Goal: Check status

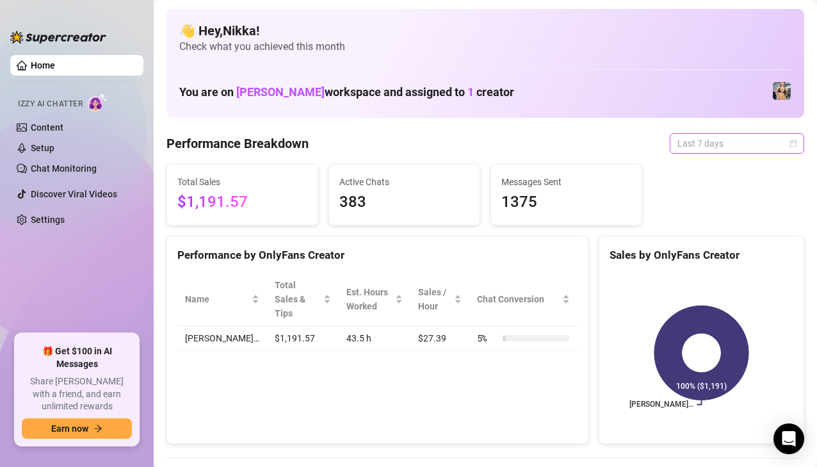
click at [789, 143] on span "Last 7 days" at bounding box center [737, 143] width 119 height 19
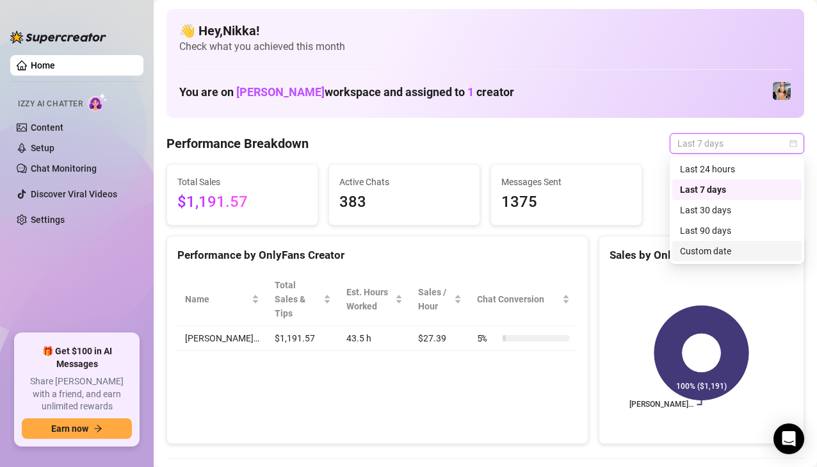
click at [715, 252] on div "Custom date" at bounding box center [737, 251] width 114 height 14
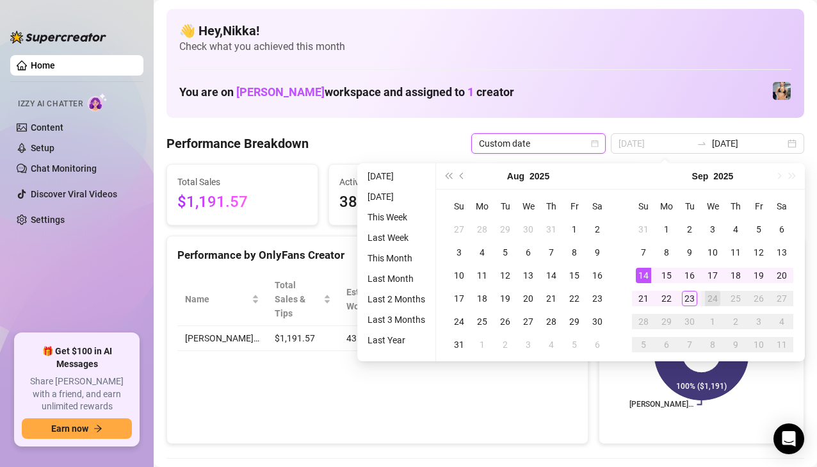
type input "[DATE]"
click at [646, 277] on div "14" at bounding box center [643, 275] width 15 height 15
type input "[DATE]"
click at [684, 295] on div "23" at bounding box center [689, 298] width 15 height 15
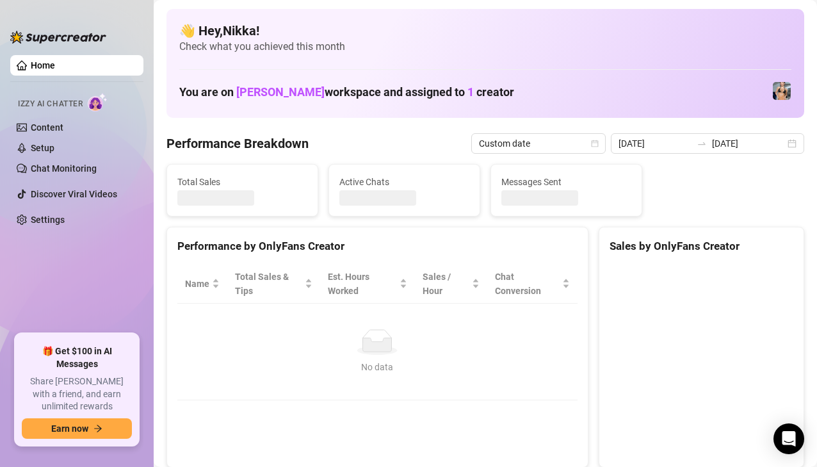
type input "[DATE]"
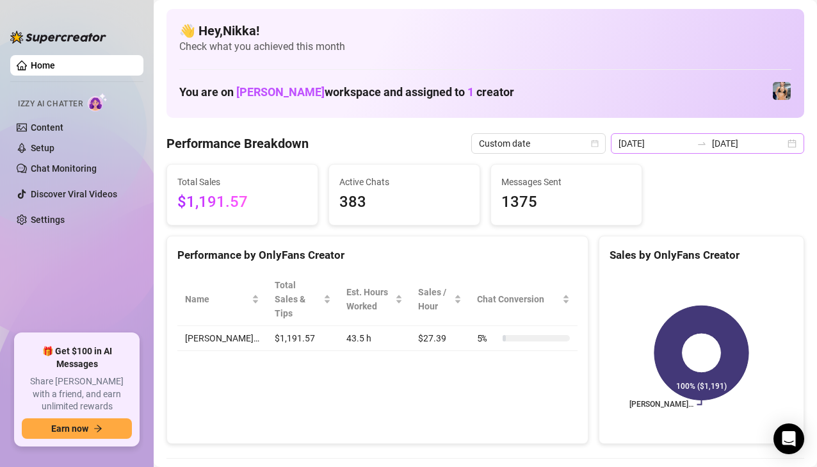
click at [788, 147] on div "[DATE] [DATE]" at bounding box center [707, 143] width 193 height 20
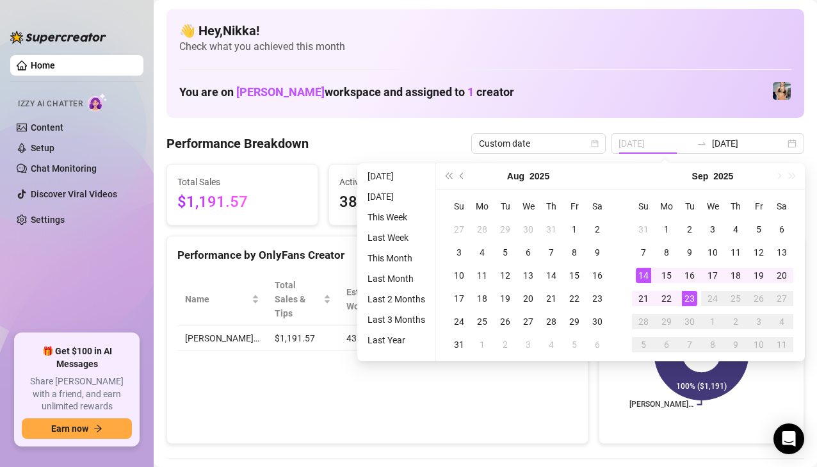
click at [641, 277] on div "14" at bounding box center [643, 275] width 15 height 15
click at [687, 295] on div "23" at bounding box center [689, 298] width 15 height 15
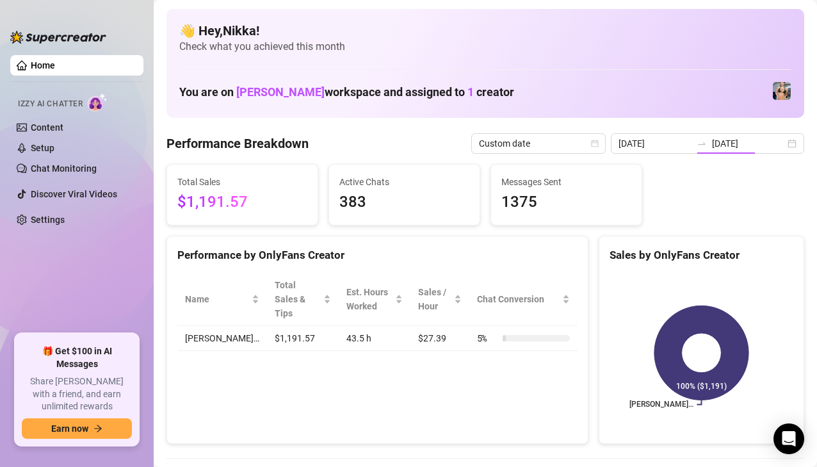
type input "[DATE]"
